Goal: Feedback & Contribution: Submit feedback/report problem

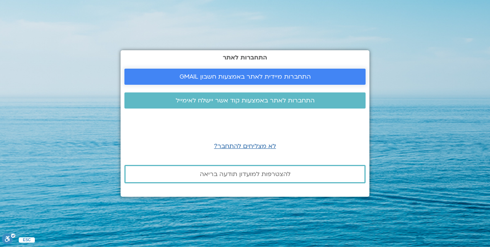
click at [356, 85] on link "התחברות מיידית לאתר באמצעות חשבון GMAIL" at bounding box center [244, 77] width 241 height 16
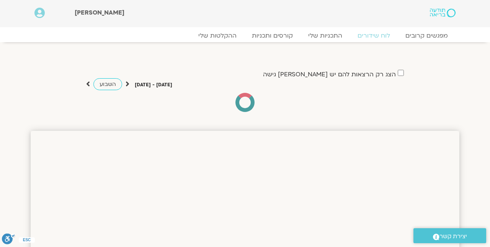
click at [42, 18] on div at bounding box center [39, 14] width 10 height 12
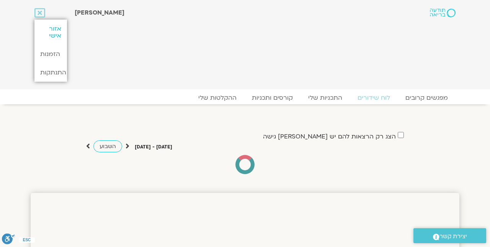
click at [49, 38] on link "אזור אישי" at bounding box center [50, 32] width 32 height 25
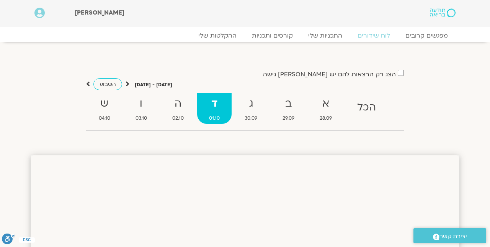
click at [43, 11] on icon at bounding box center [39, 13] width 10 height 11
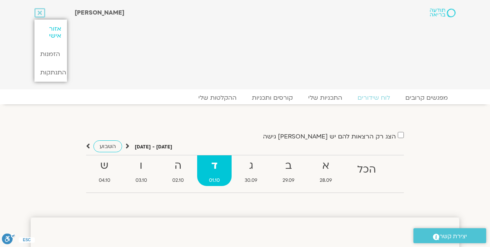
click at [51, 31] on link "אזור אישי" at bounding box center [50, 32] width 32 height 25
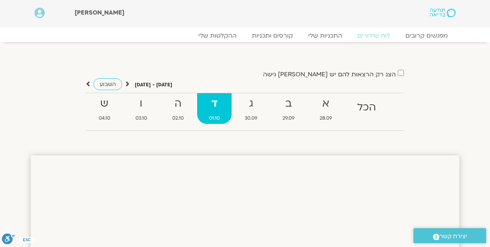
click at [87, 18] on div "[PERSON_NAME]" at bounding box center [224, 13] width 298 height 10
click at [83, 10] on span "[PERSON_NAME]" at bounding box center [100, 12] width 50 height 8
click at [39, 17] on icon at bounding box center [39, 13] width 10 height 11
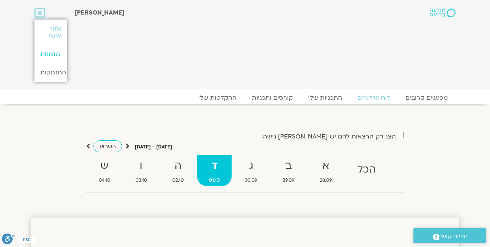
click at [43, 60] on link "הזמנות" at bounding box center [50, 54] width 32 height 18
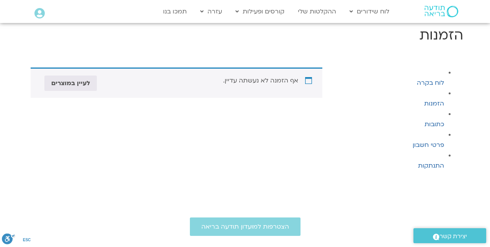
click at [442, 86] on link "לוח בקרה" at bounding box center [430, 82] width 27 height 8
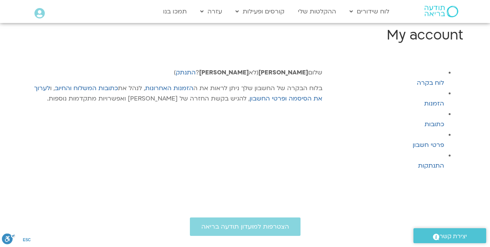
click at [437, 147] on link "פרטי חשבון" at bounding box center [428, 144] width 31 height 8
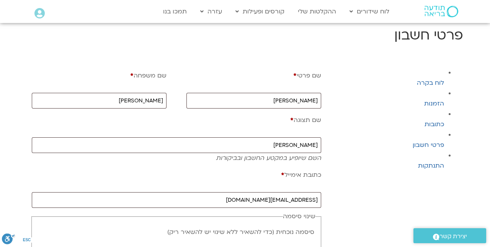
click at [439, 82] on link "לוח בקרה" at bounding box center [430, 82] width 27 height 8
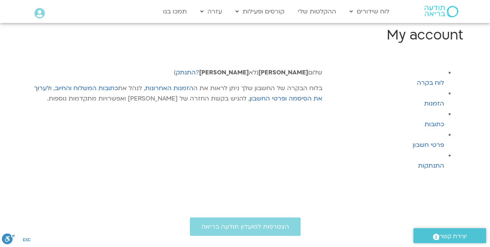
click at [88, 92] on link "כתובות המשלוח והחיוב" at bounding box center [86, 88] width 63 height 8
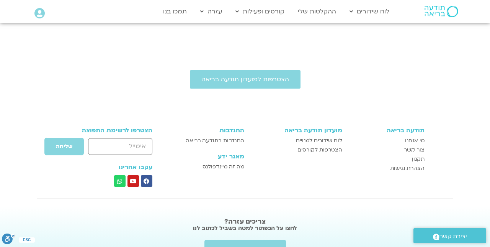
scroll to position [104, 0]
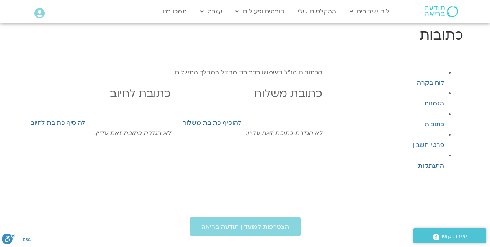
click at [441, 105] on link "הזמנות" at bounding box center [434, 103] width 20 height 8
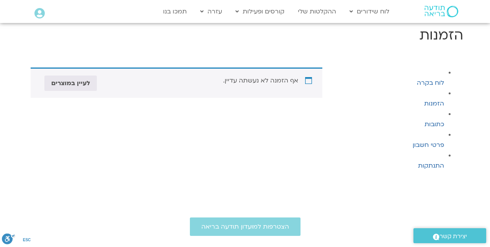
click at [443, 123] on link "כתובות" at bounding box center [435, 124] width 20 height 8
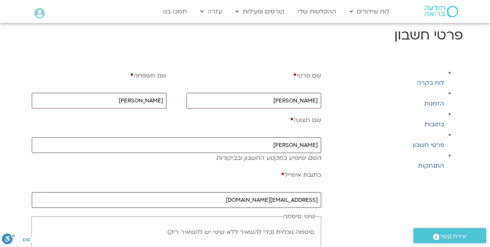
click at [466, 236] on span "יצירת קשר" at bounding box center [453, 236] width 28 height 10
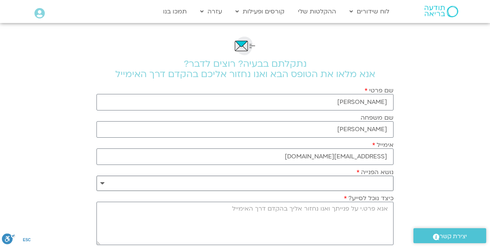
click at [376, 184] on select "**********" at bounding box center [244, 182] width 297 height 15
select select "**********"
click at [96, 175] on select "**********" at bounding box center [244, 182] width 297 height 15
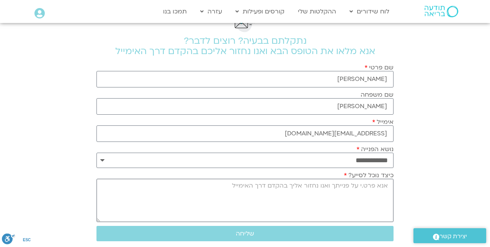
click at [377, 199] on textarea "כיצד נוכל לסייע?" at bounding box center [244, 199] width 297 height 43
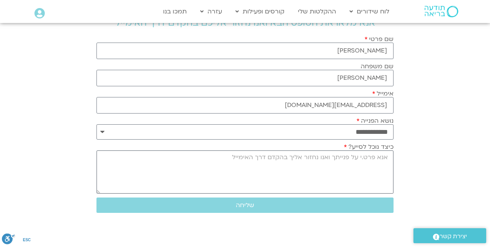
scroll to position [60, 0]
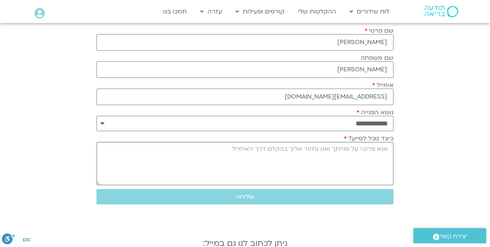
type textarea "a"
type textarea "שלום ברצוני להפסיק את המננוי המדגיטציות לא מתאימות [PERSON_NAME] תודה."
click at [335, 201] on button "שליחה" at bounding box center [244, 196] width 297 height 15
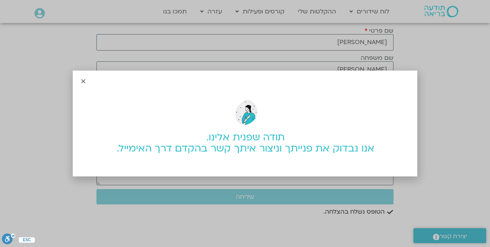
click at [83, 80] on icon "Close" at bounding box center [83, 81] width 6 height 6
